Goal: Task Accomplishment & Management: Manage account settings

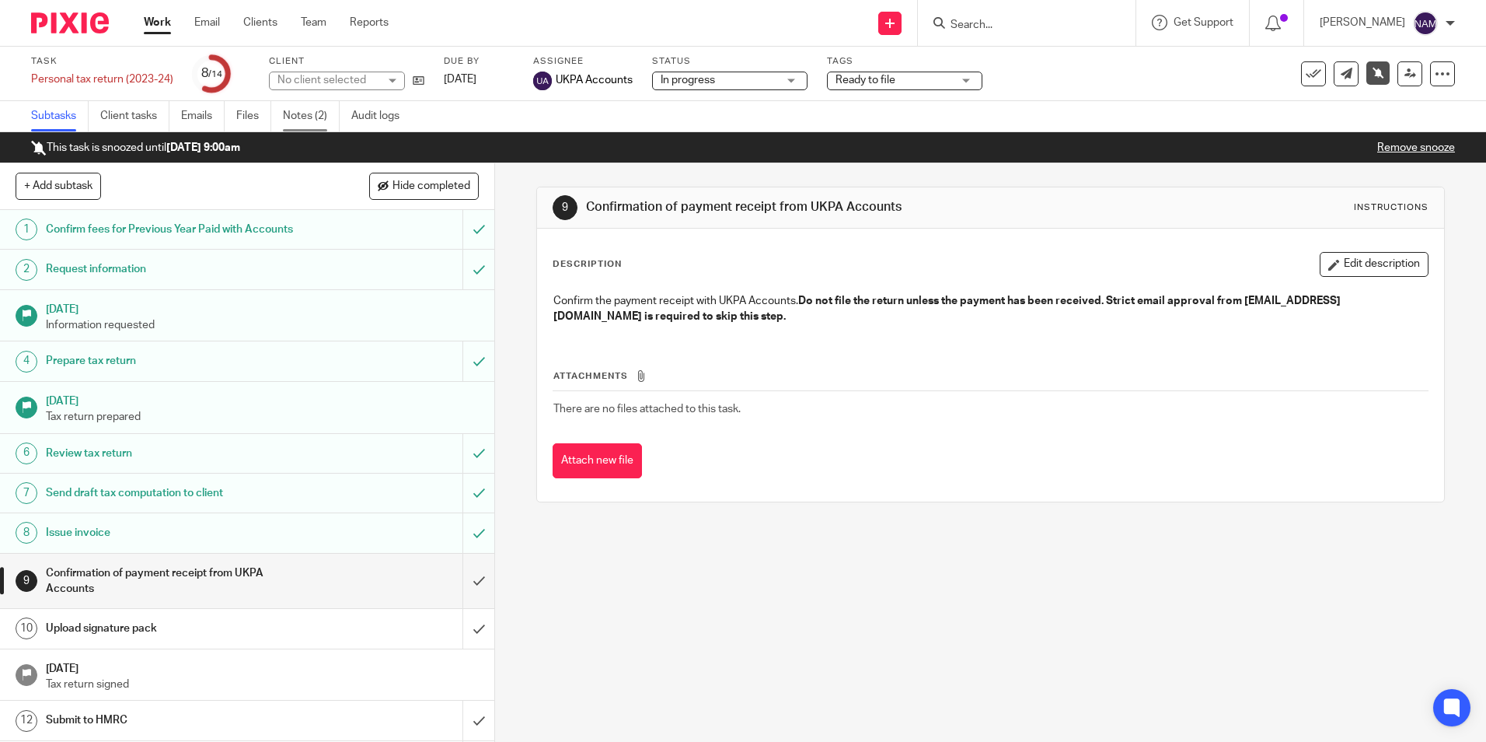
click at [292, 112] on link "Notes (2)" at bounding box center [311, 116] width 57 height 30
